Goal: Find specific page/section: Find specific page/section

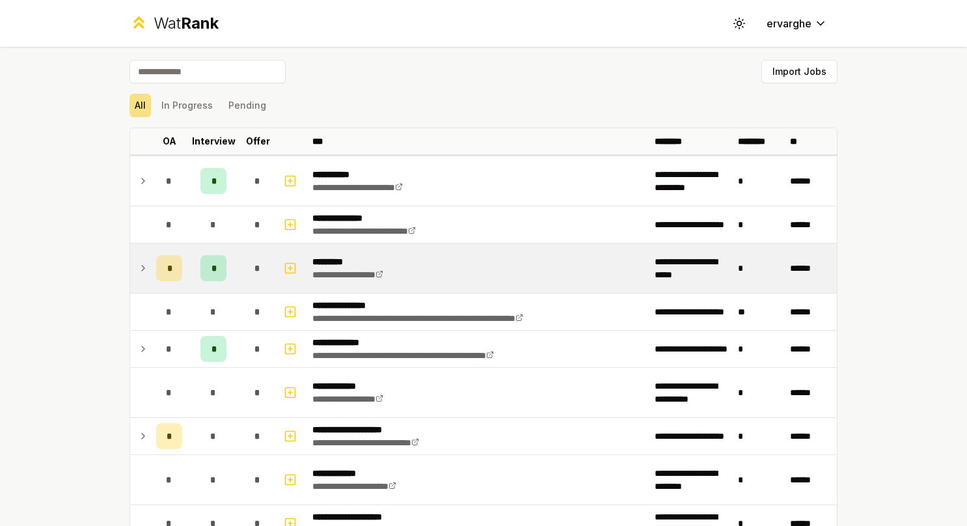
click at [143, 269] on td at bounding box center [140, 267] width 21 height 49
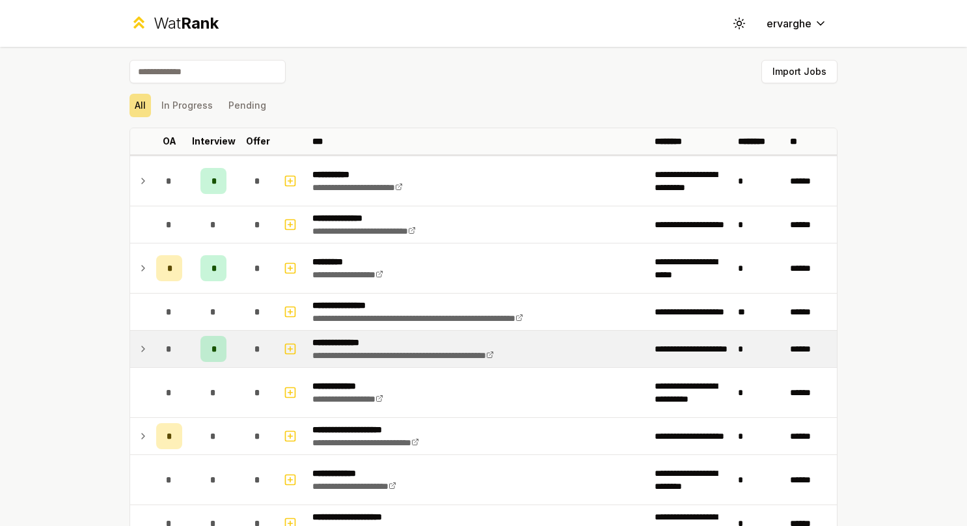
click at [139, 349] on icon at bounding box center [143, 349] width 10 height 16
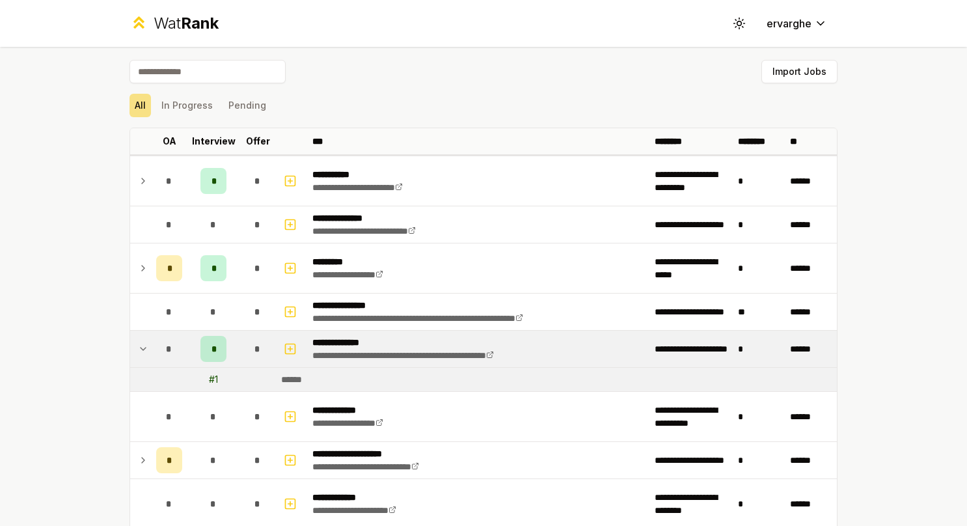
click at [139, 349] on icon at bounding box center [143, 349] width 10 height 16
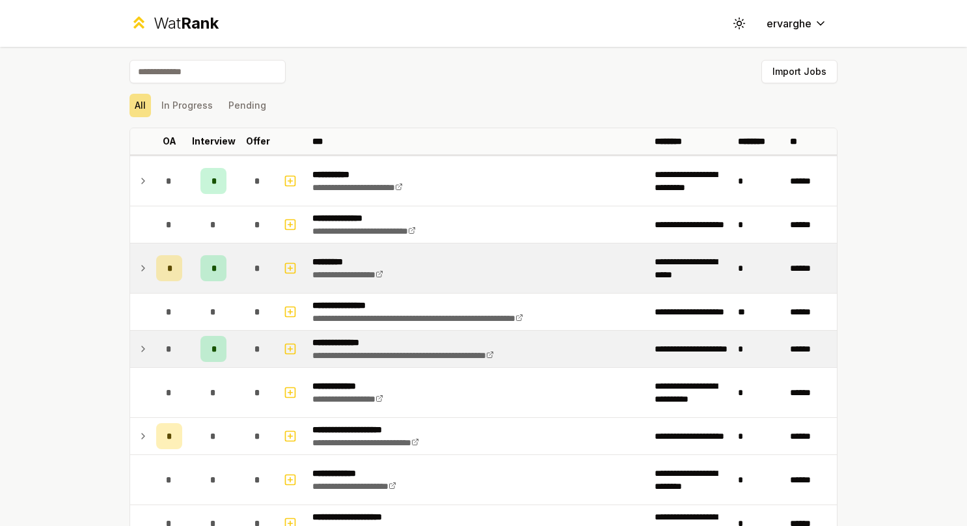
click at [138, 260] on icon at bounding box center [143, 268] width 10 height 16
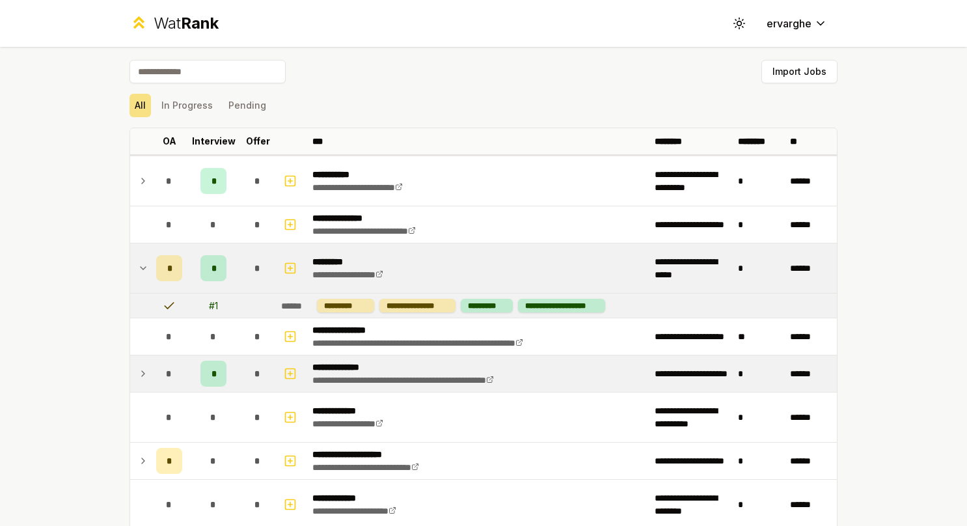
click at [138, 260] on icon at bounding box center [143, 268] width 10 height 16
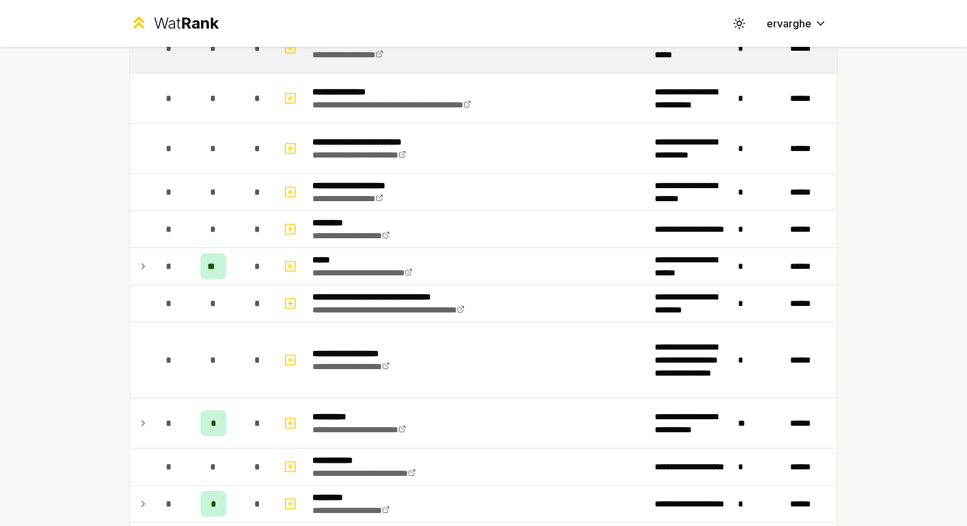
scroll to position [781, 0]
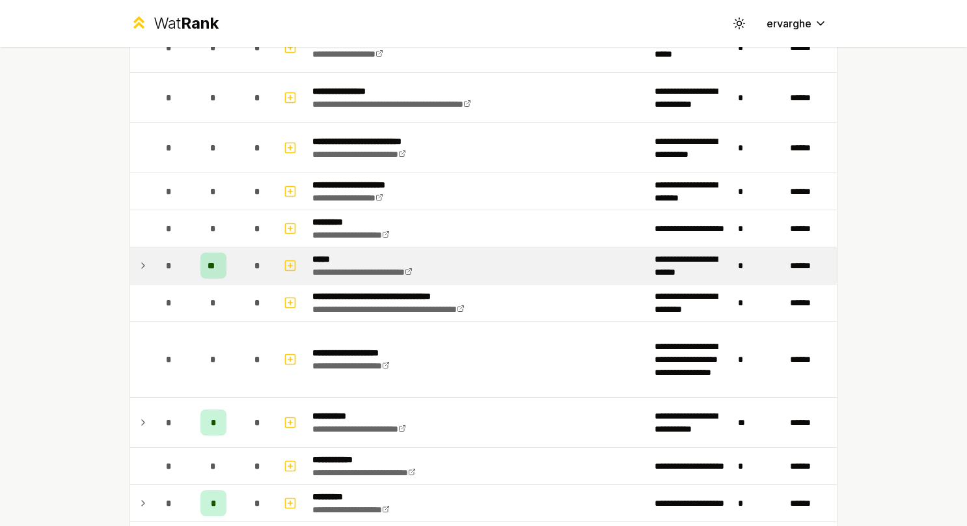
click at [138, 260] on icon at bounding box center [143, 266] width 10 height 16
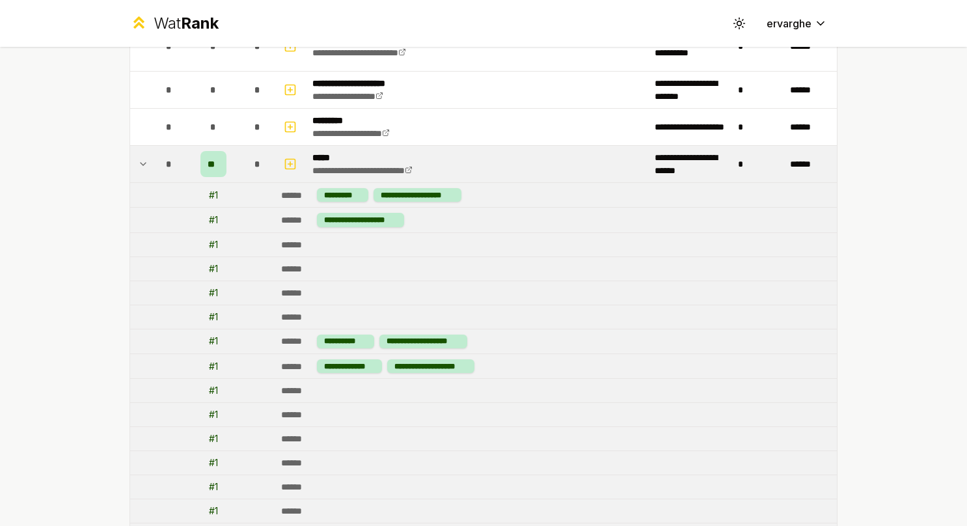
scroll to position [911, 0]
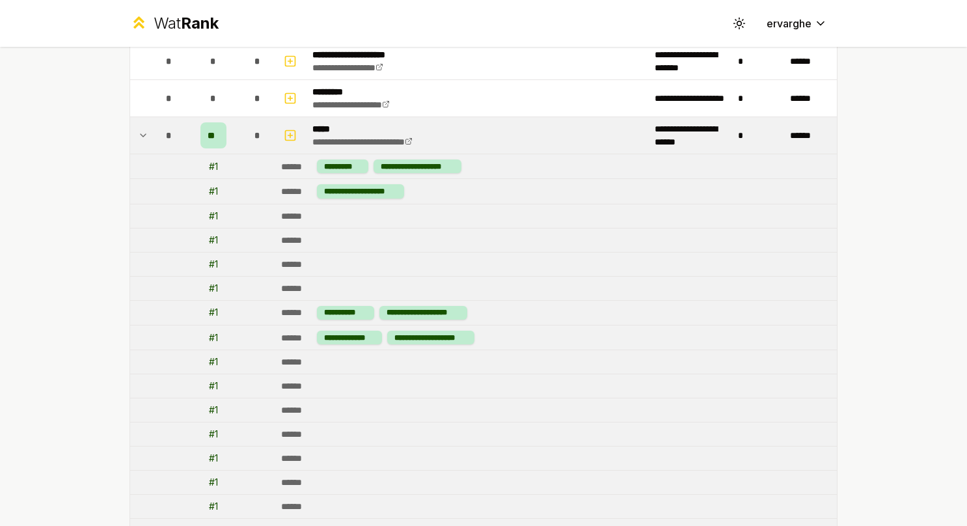
click at [139, 128] on icon at bounding box center [143, 136] width 10 height 16
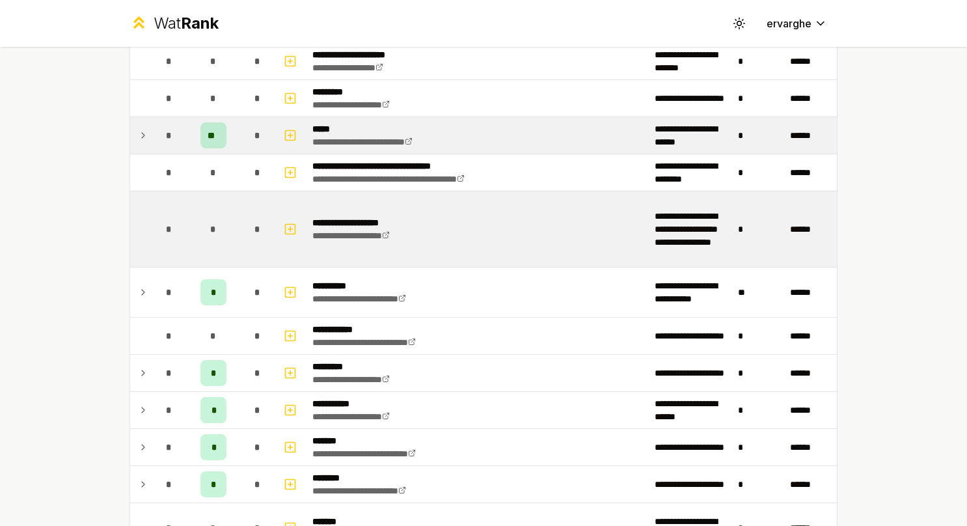
scroll to position [976, 0]
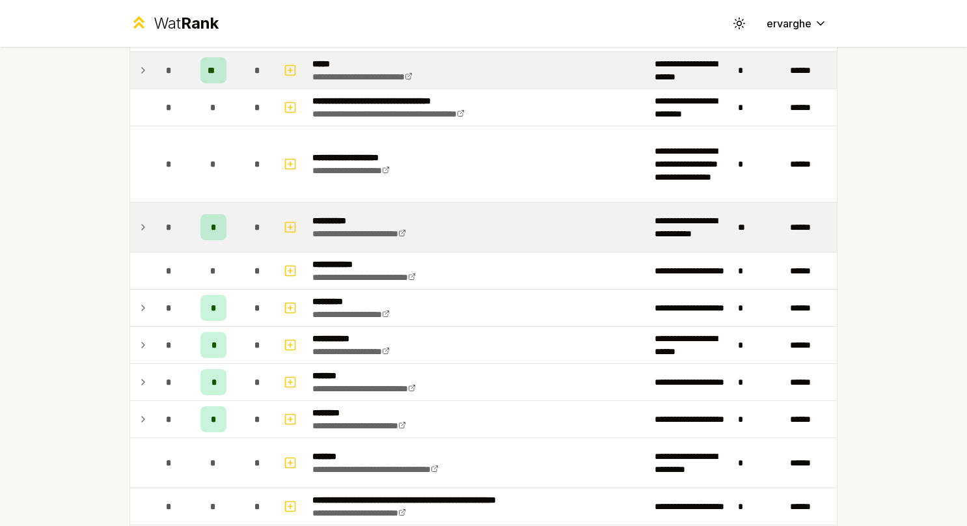
click at [141, 219] on icon at bounding box center [143, 227] width 10 height 16
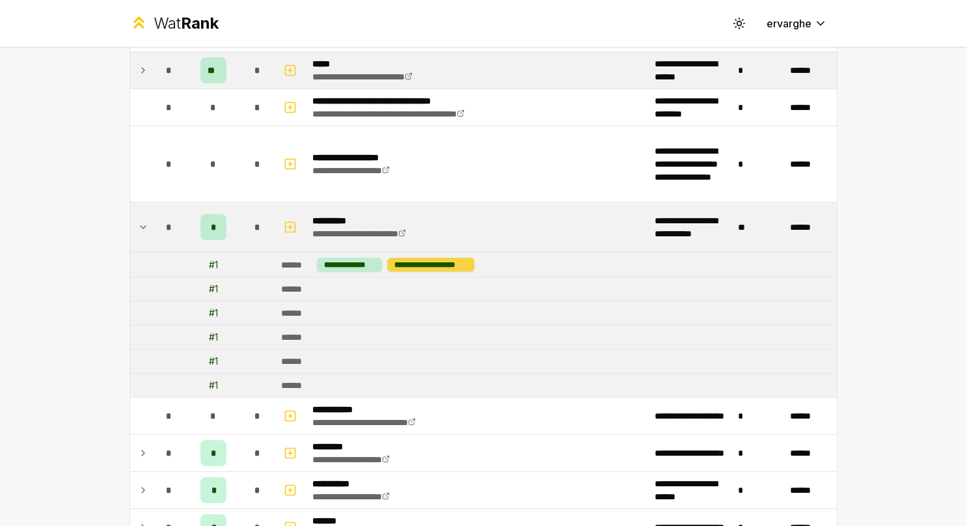
click at [435, 260] on div "**********" at bounding box center [430, 265] width 87 height 14
click at [139, 220] on icon at bounding box center [143, 227] width 10 height 16
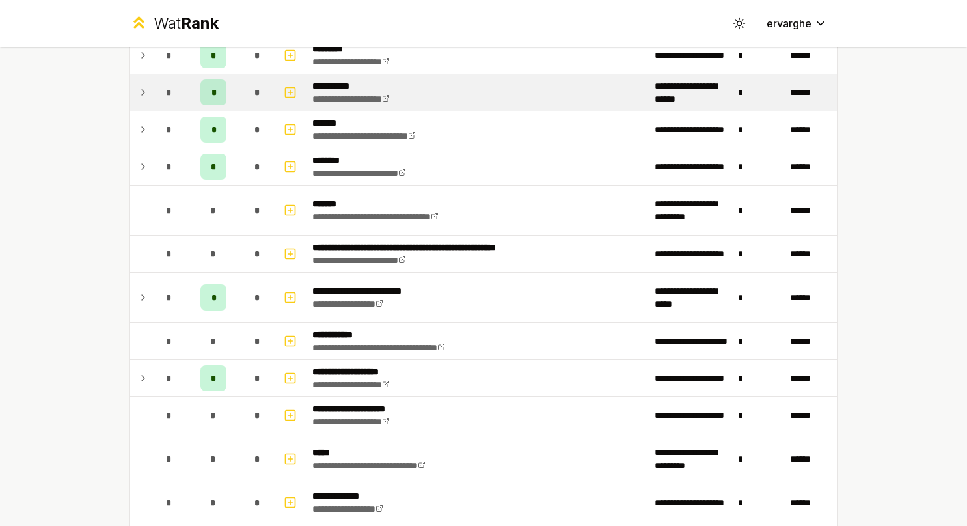
scroll to position [1302, 0]
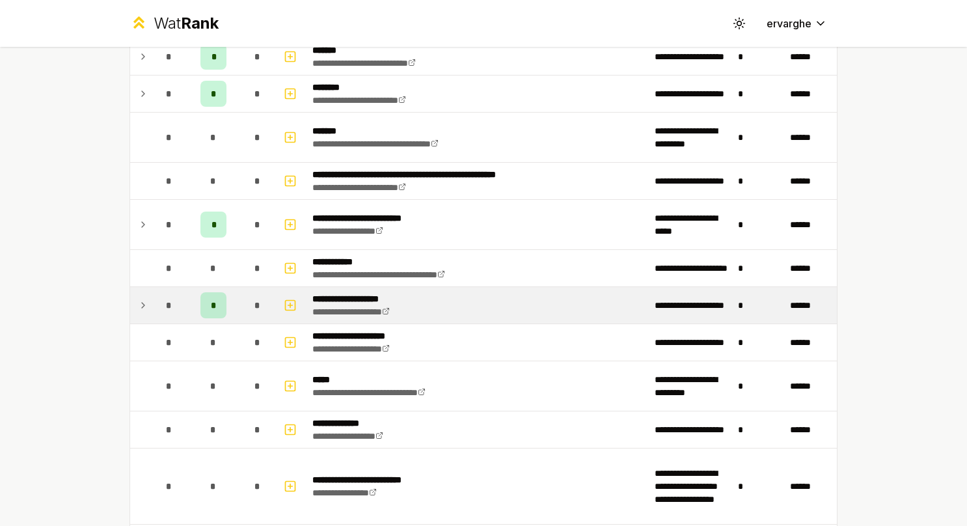
click at [131, 299] on td at bounding box center [140, 305] width 21 height 36
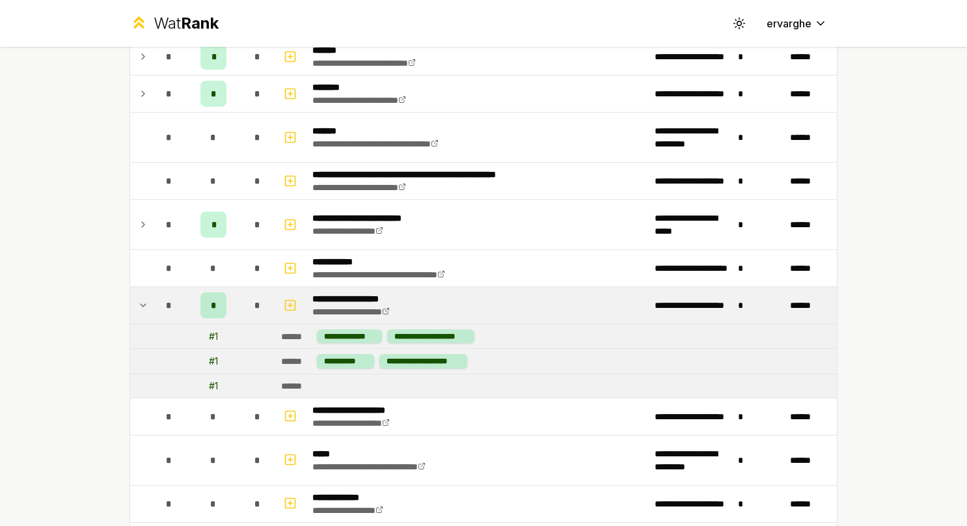
click at [131, 299] on td at bounding box center [140, 305] width 21 height 36
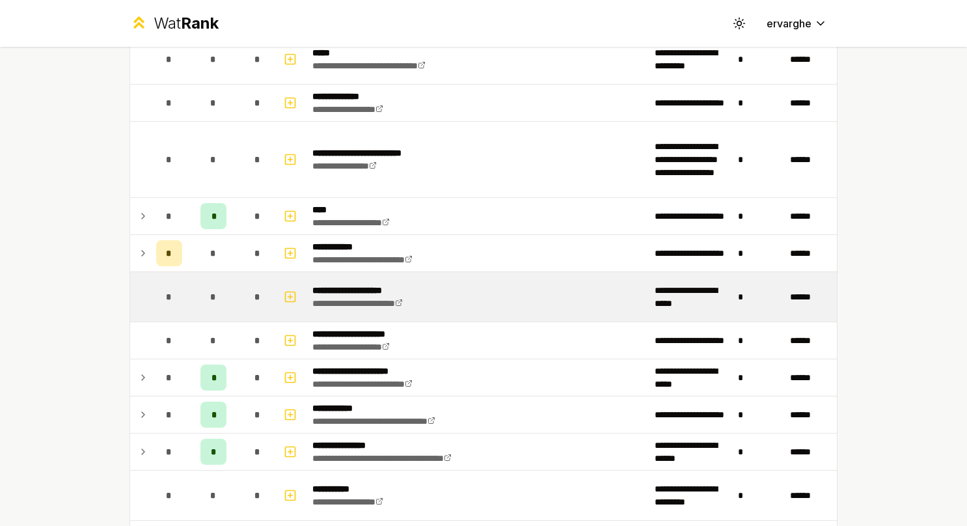
scroll to position [1692, 0]
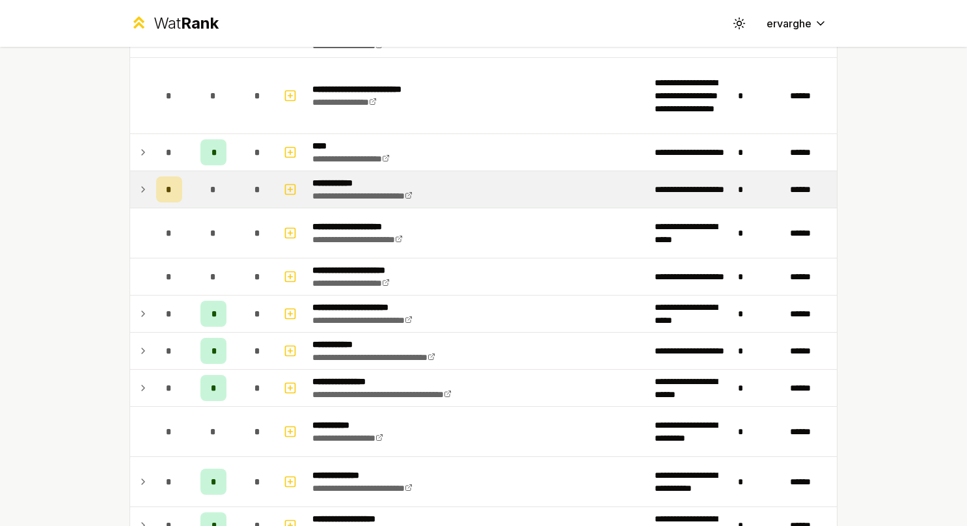
click at [142, 187] on icon at bounding box center [143, 189] width 3 height 5
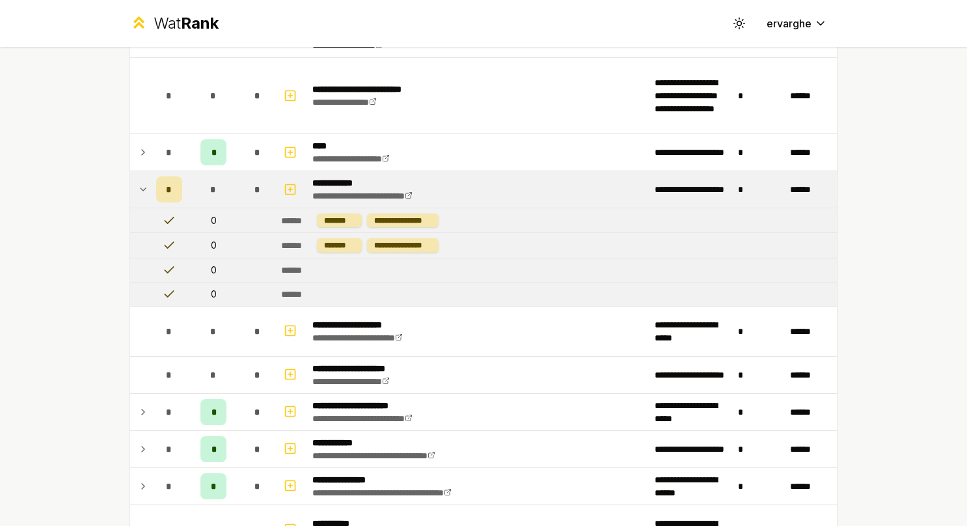
click at [141, 188] on icon at bounding box center [143, 189] width 5 height 3
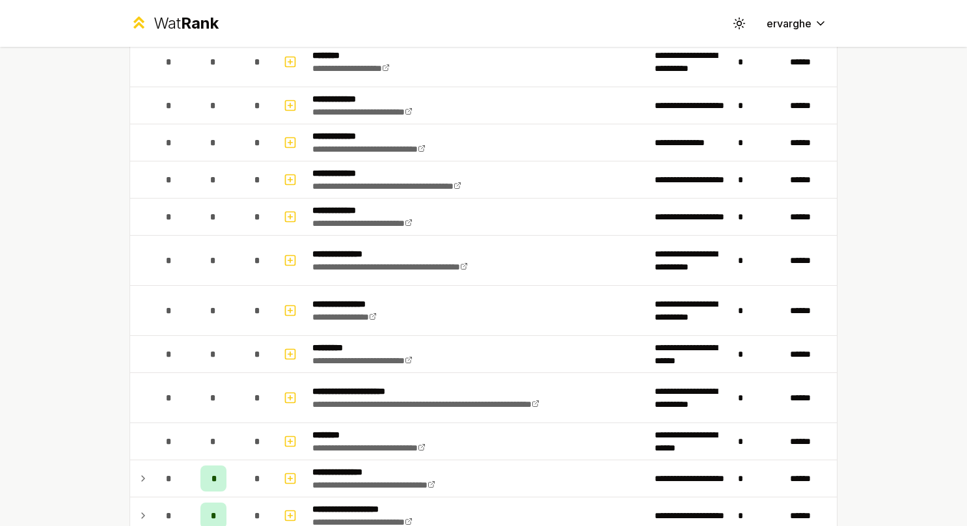
scroll to position [2611, 0]
